Goal: Information Seeking & Learning: Learn about a topic

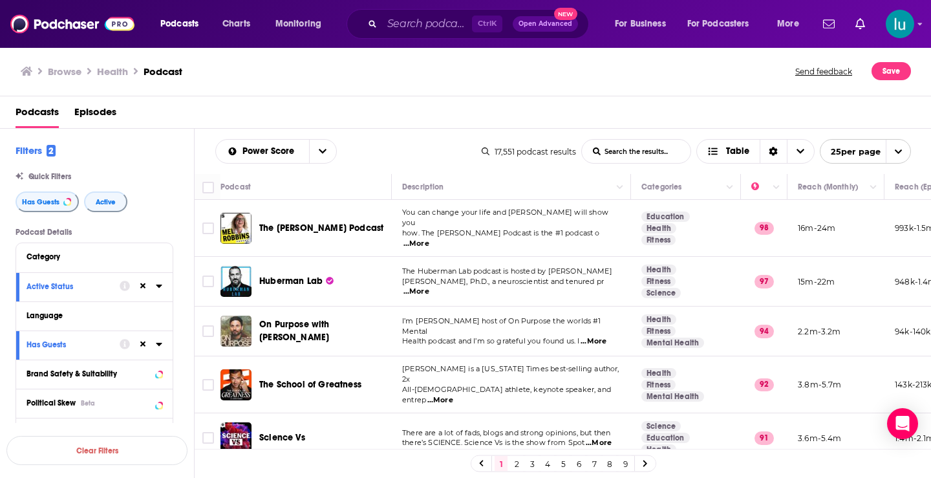
click at [632, 151] on input "List Search Input" at bounding box center [636, 151] width 109 height 23
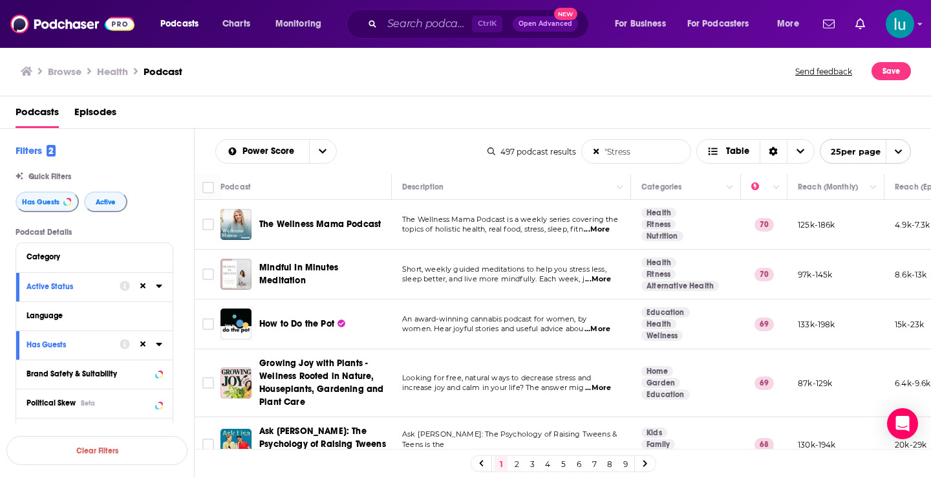
type input ""Stress"
click at [614, 464] on link "8" at bounding box center [609, 464] width 13 height 16
